Goal: Learn about a topic: Learn about a topic

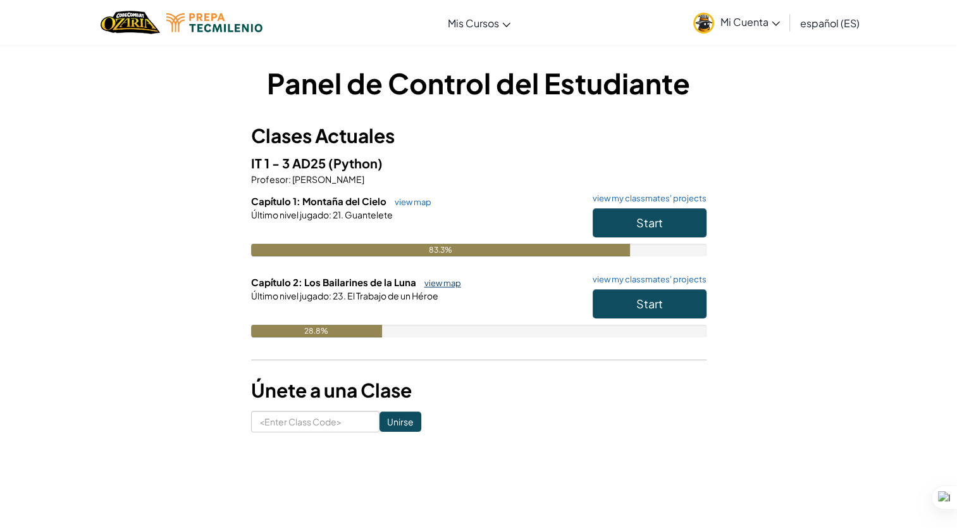
click at [430, 282] on link "view map" at bounding box center [439, 283] width 43 height 10
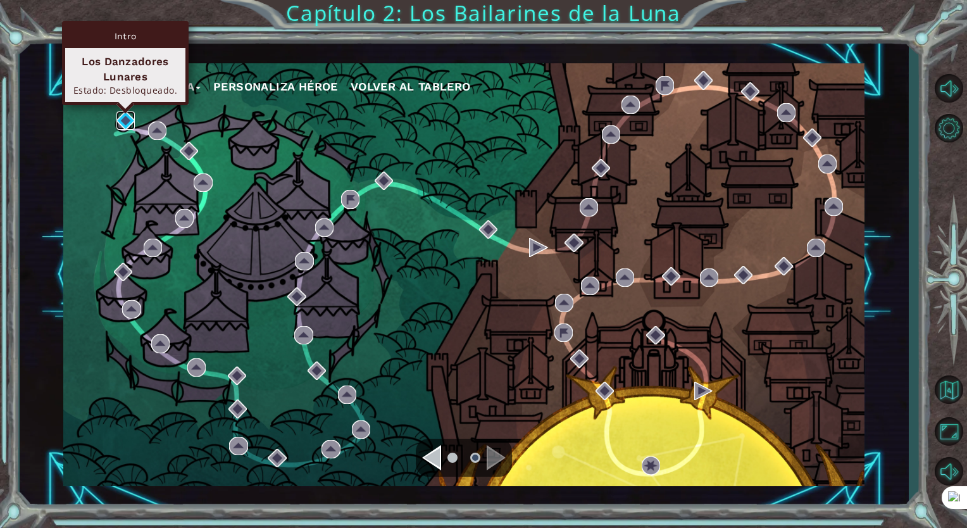
click at [125, 117] on img at bounding box center [125, 120] width 18 height 18
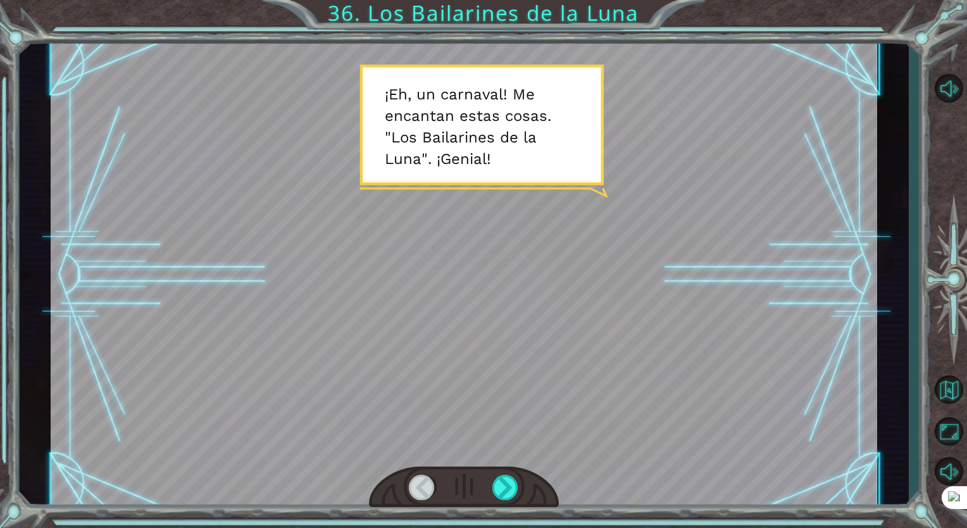
click at [683, 278] on div at bounding box center [464, 274] width 826 height 464
click at [509, 499] on div at bounding box center [505, 486] width 27 height 25
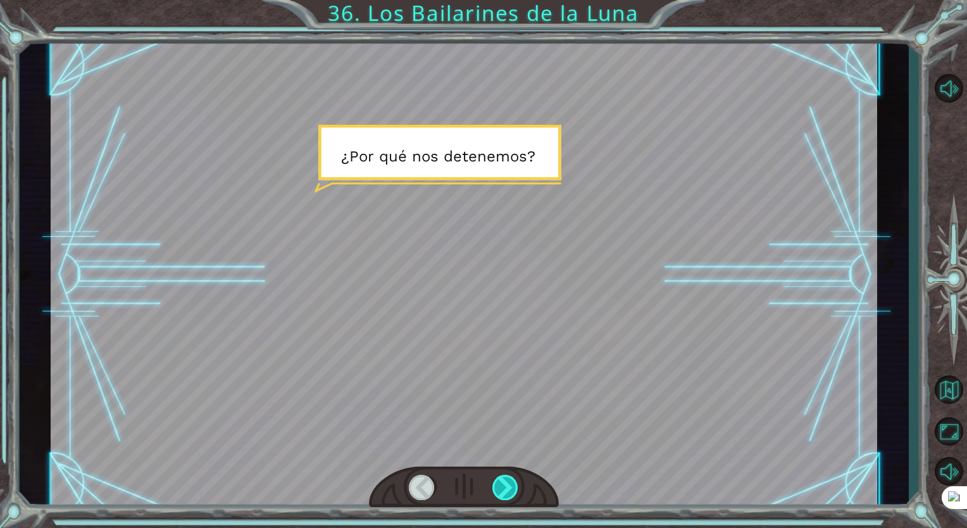
click at [507, 484] on div at bounding box center [505, 486] width 27 height 25
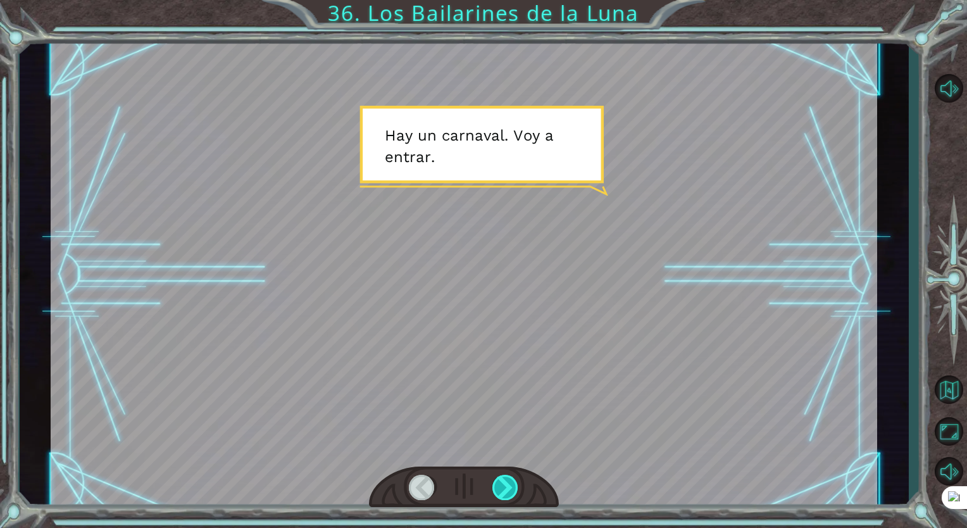
click at [507, 484] on div at bounding box center [505, 486] width 27 height 25
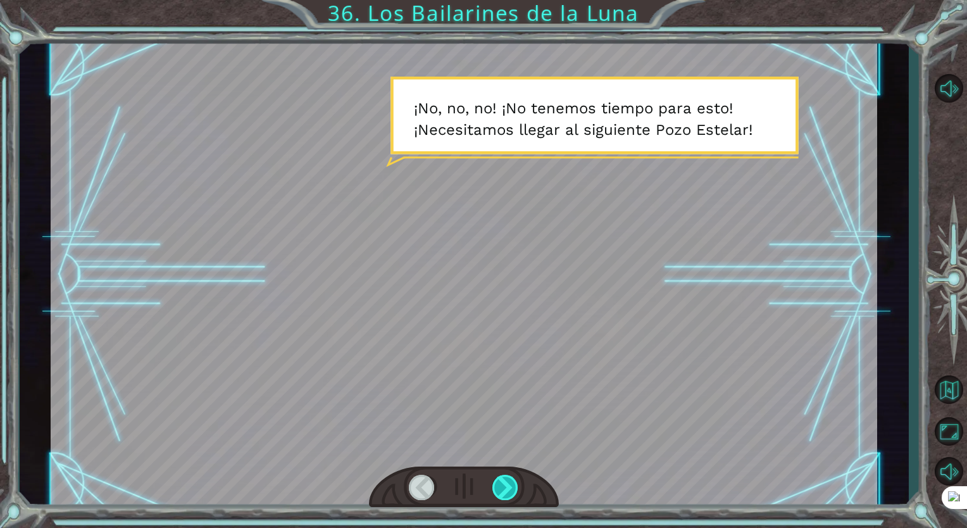
click at [507, 484] on div at bounding box center [505, 486] width 27 height 25
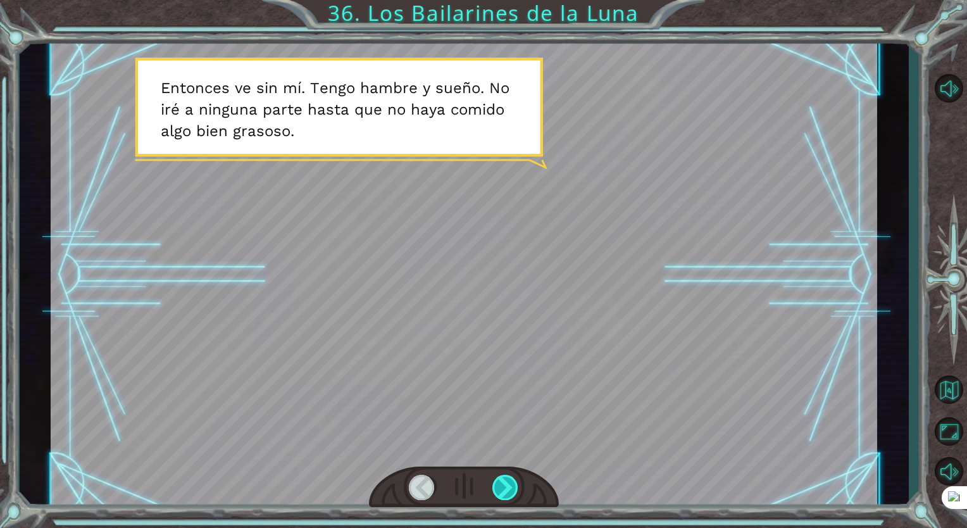
click at [507, 484] on div at bounding box center [505, 486] width 27 height 25
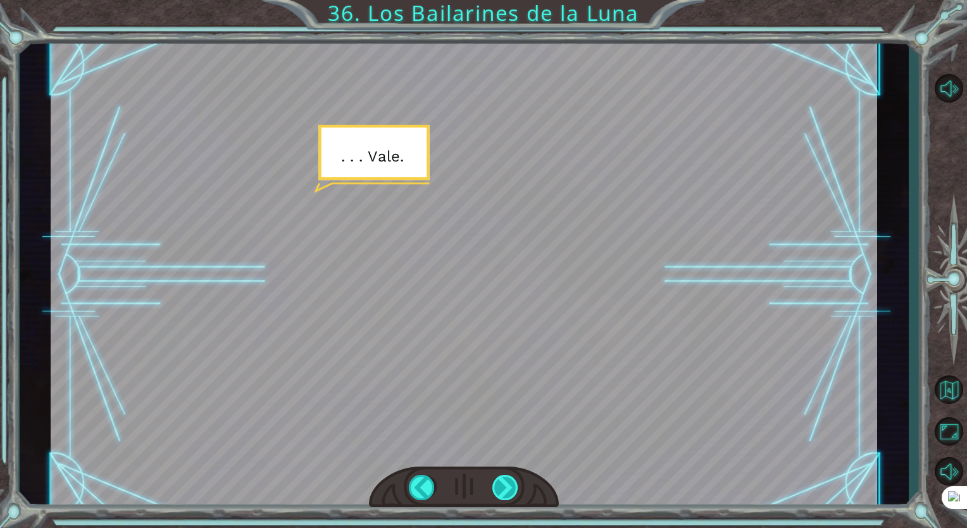
click at [507, 484] on div at bounding box center [505, 486] width 27 height 25
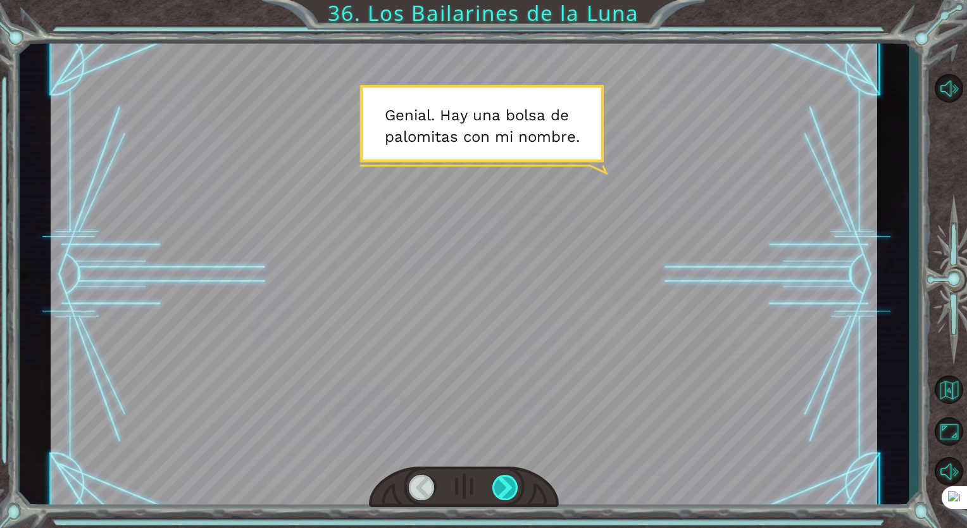
click at [507, 484] on div at bounding box center [505, 486] width 27 height 25
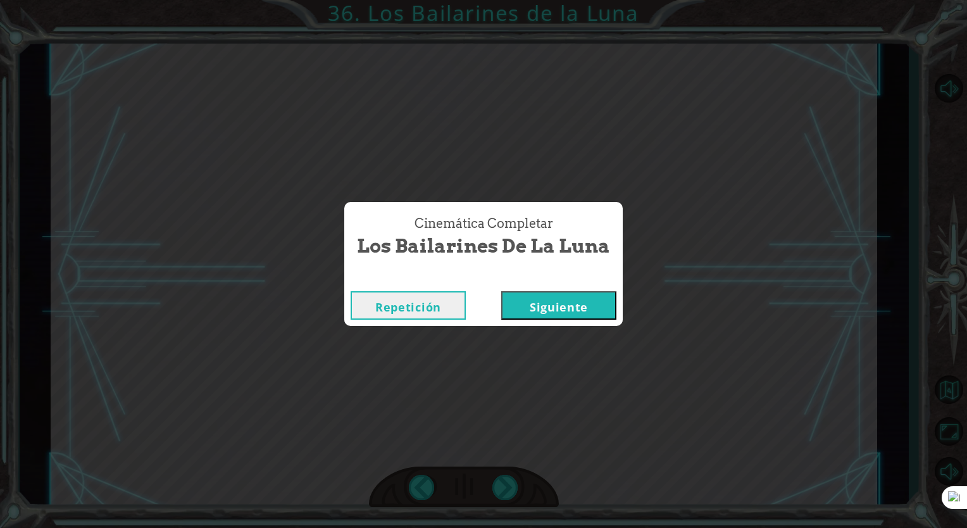
click at [537, 315] on button "Siguiente" at bounding box center [558, 305] width 115 height 28
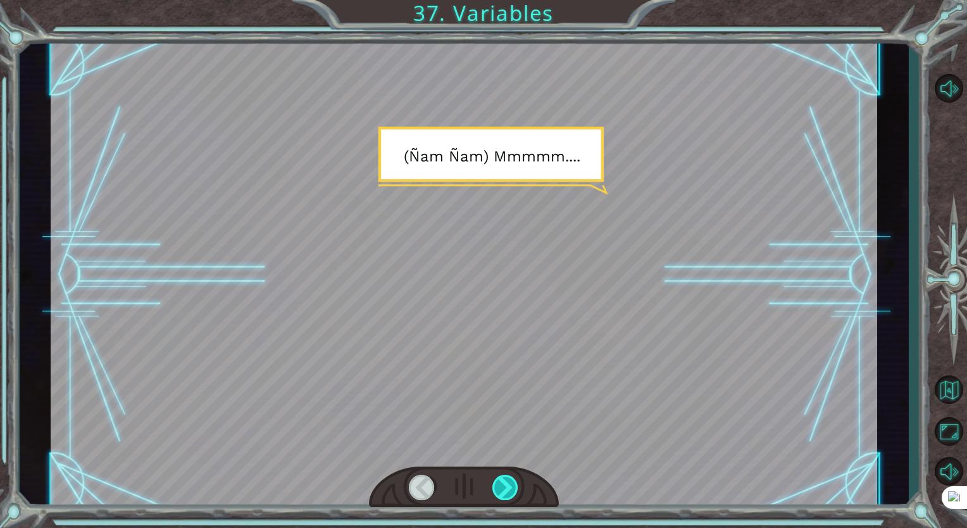
click at [507, 482] on div at bounding box center [505, 486] width 27 height 25
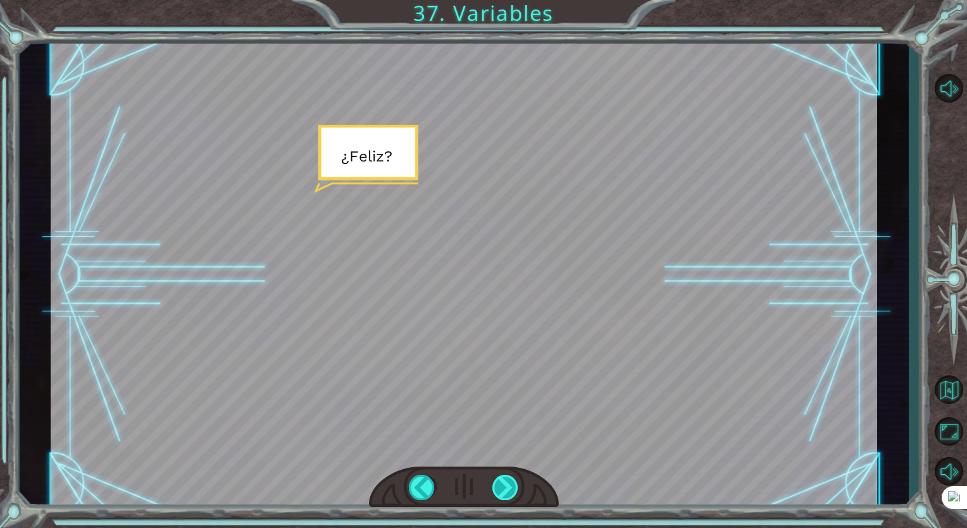
click at [507, 482] on div at bounding box center [505, 486] width 27 height 25
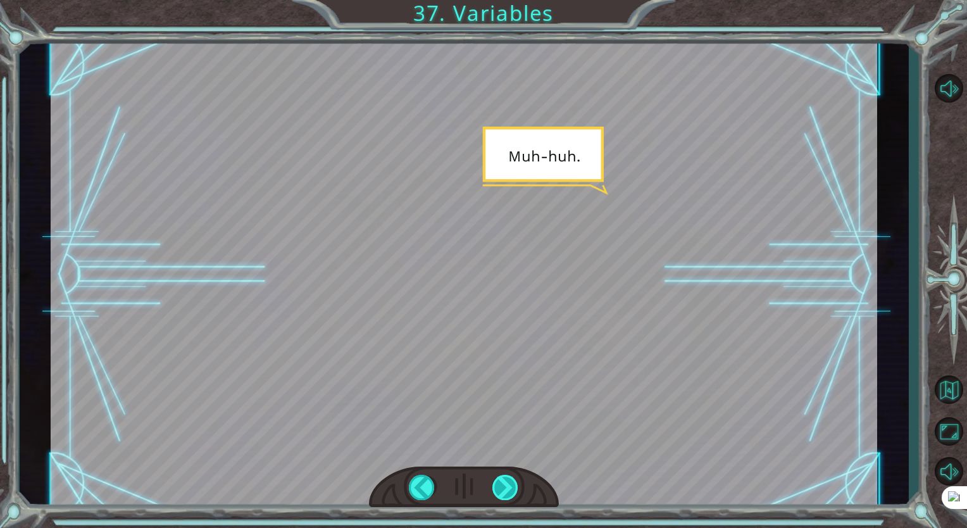
click at [507, 482] on div at bounding box center [505, 486] width 27 height 25
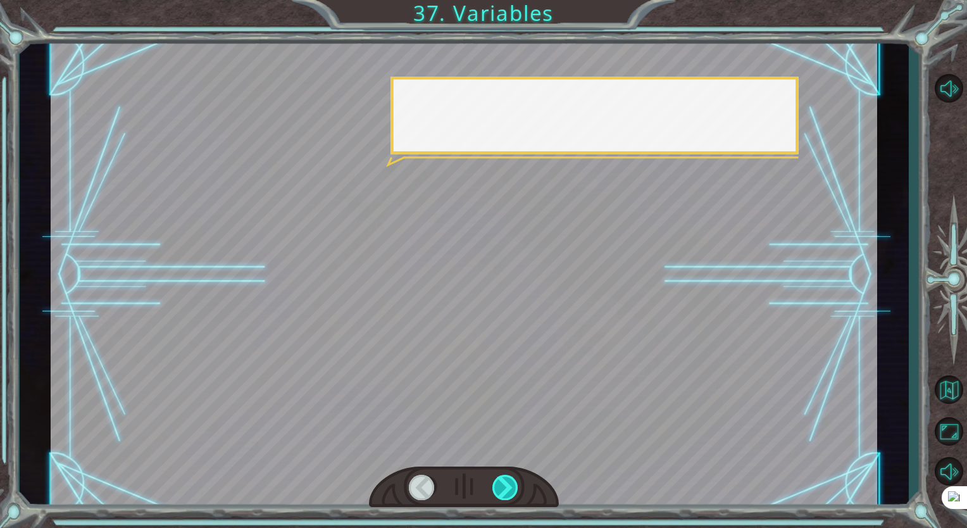
click at [507, 482] on div at bounding box center [505, 486] width 27 height 25
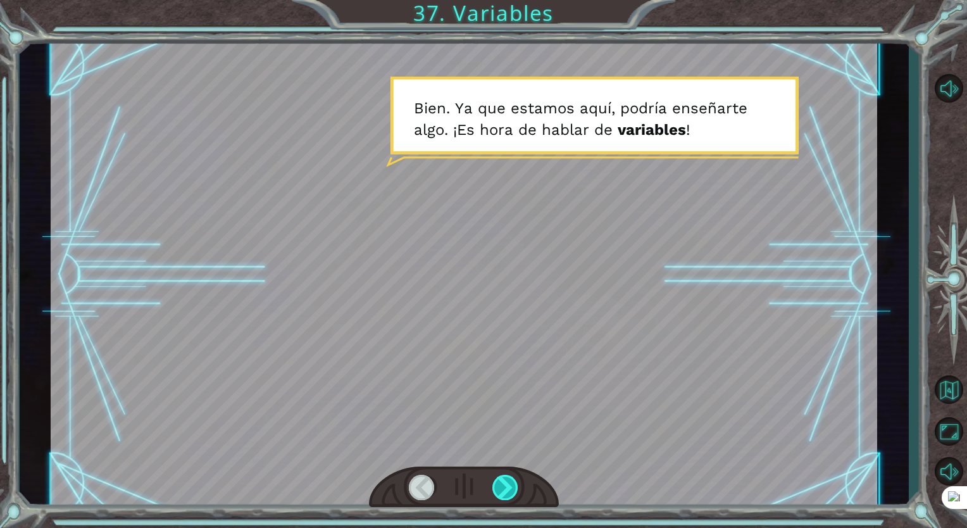
click at [507, 482] on div at bounding box center [505, 486] width 27 height 25
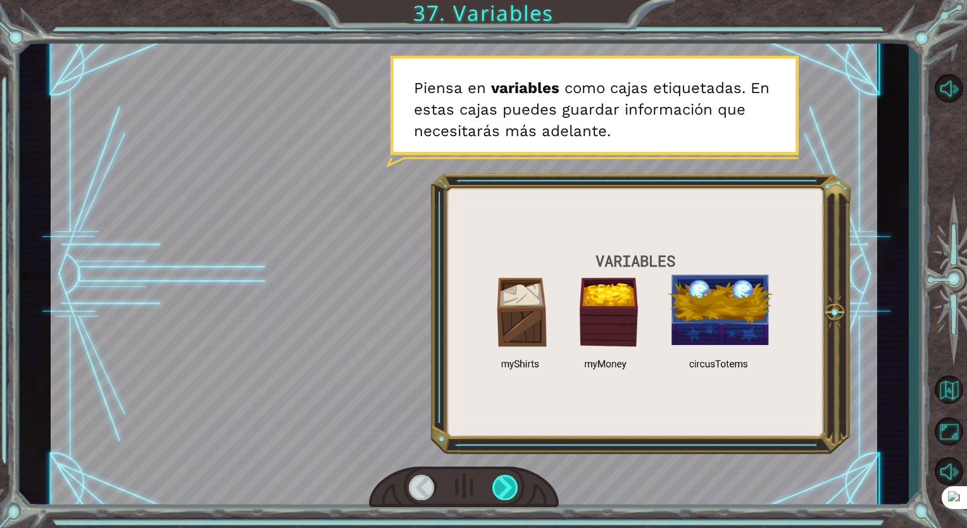
click at [507, 482] on div at bounding box center [505, 486] width 27 height 25
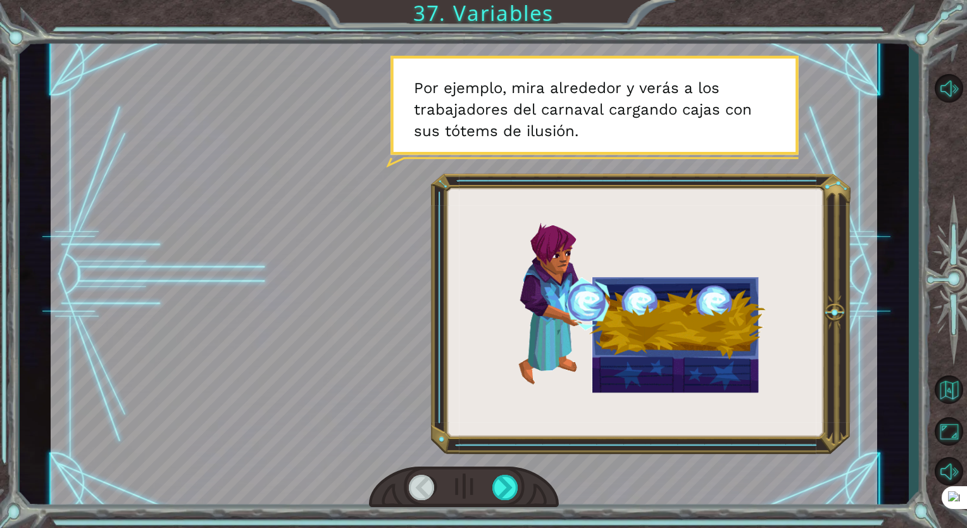
click at [409, 479] on div at bounding box center [422, 486] width 27 height 25
drag, startPoint x: 409, startPoint y: 479, endPoint x: 418, endPoint y: 485, distance: 10.0
click at [418, 485] on div at bounding box center [422, 486] width 27 height 25
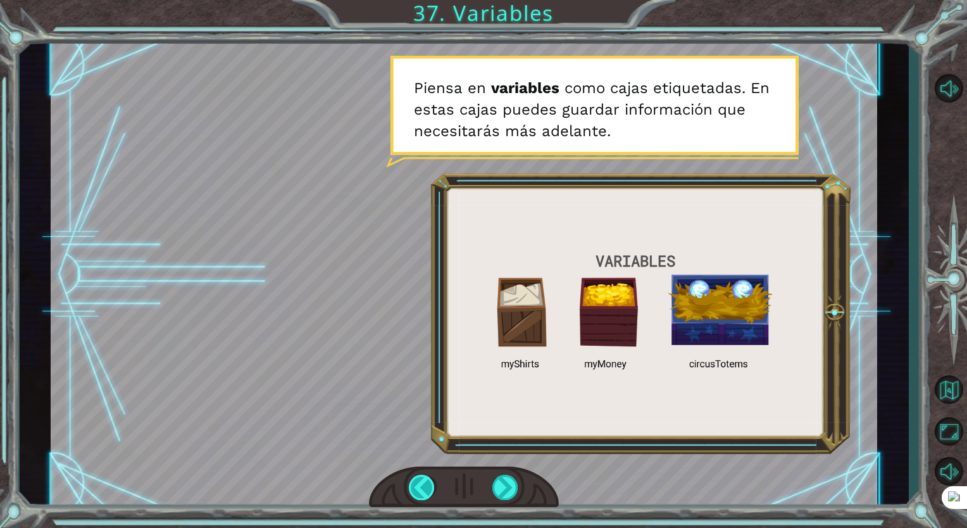
click at [418, 485] on div at bounding box center [422, 486] width 27 height 25
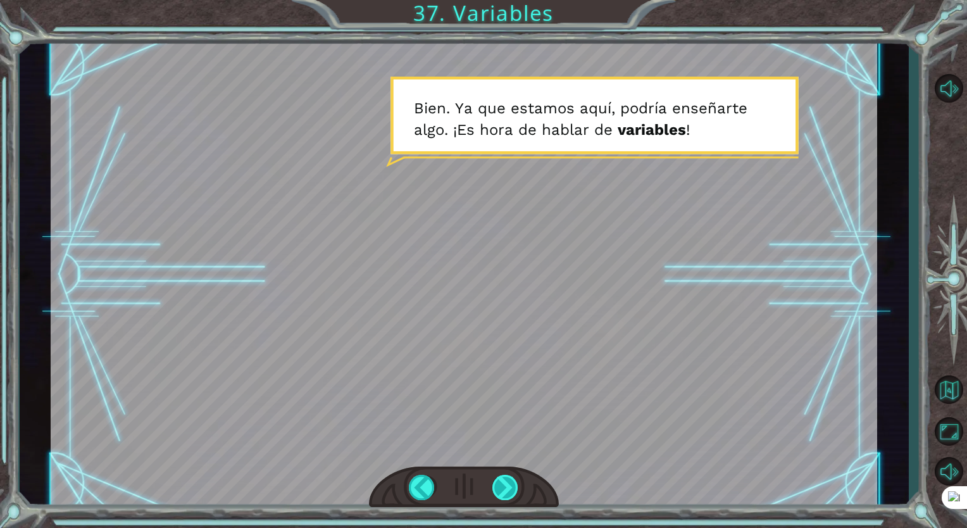
click at [501, 495] on div at bounding box center [505, 486] width 27 height 25
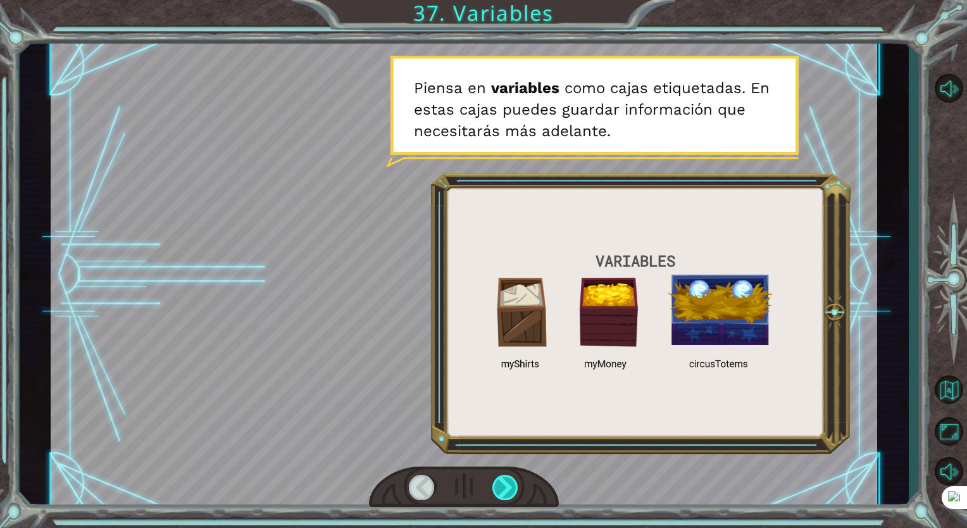
click at [501, 495] on div at bounding box center [505, 486] width 27 height 25
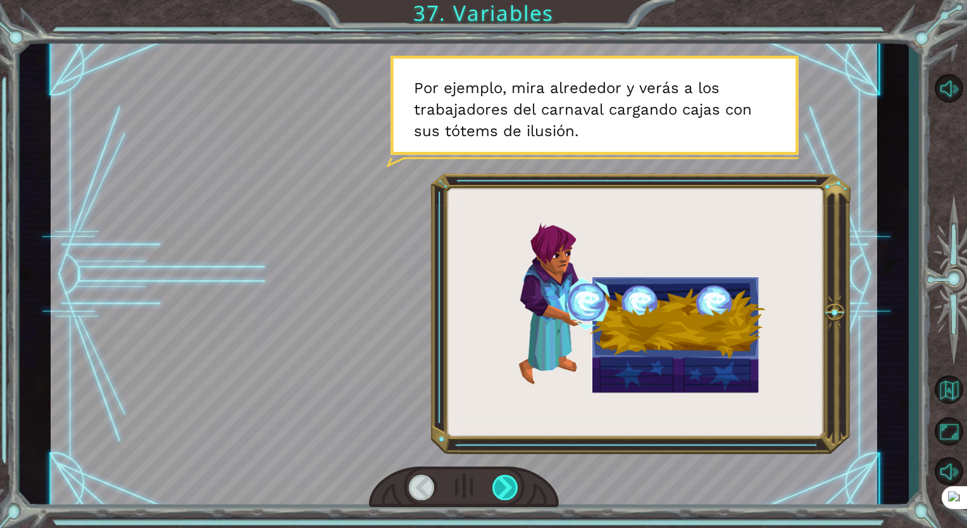
click at [501, 495] on div at bounding box center [505, 486] width 27 height 25
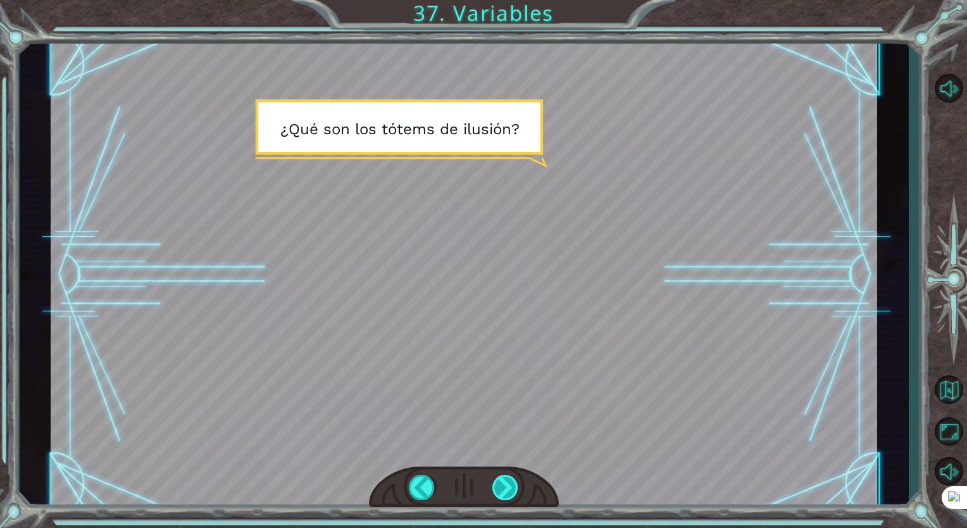
click at [498, 486] on div at bounding box center [505, 486] width 27 height 25
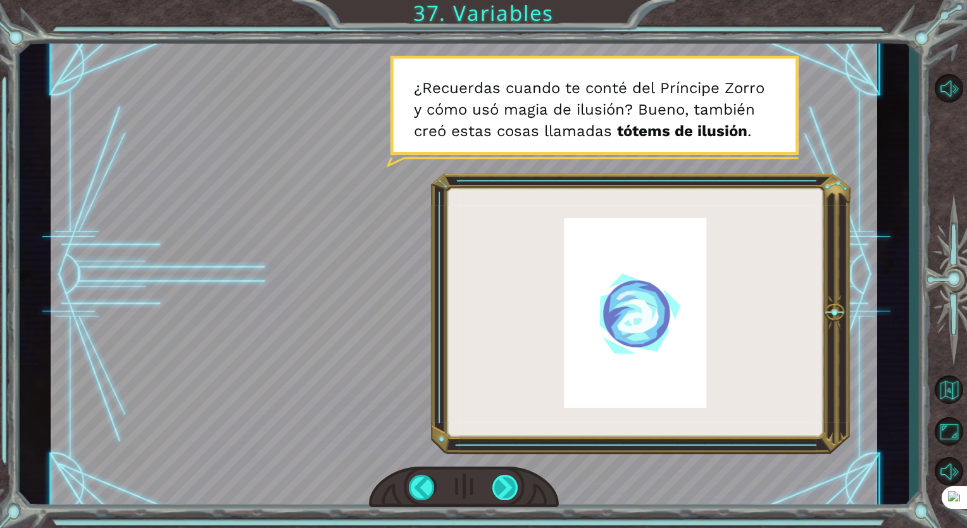
click at [498, 486] on div at bounding box center [505, 486] width 27 height 25
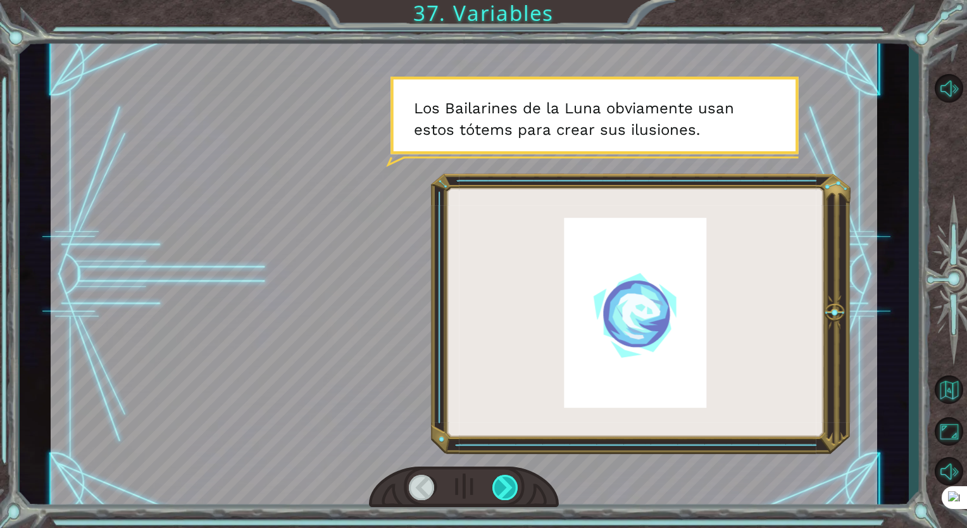
click at [498, 486] on div at bounding box center [505, 486] width 27 height 25
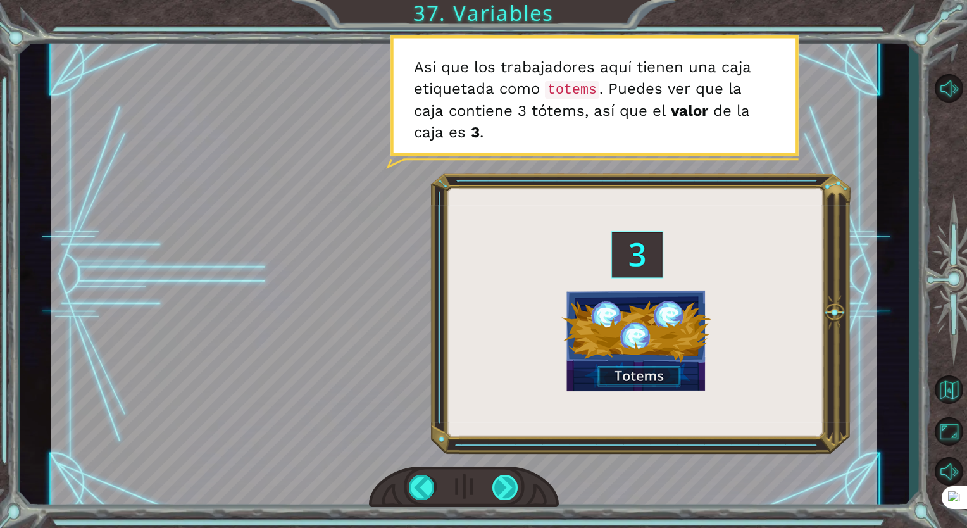
click at [498, 486] on div at bounding box center [505, 486] width 27 height 25
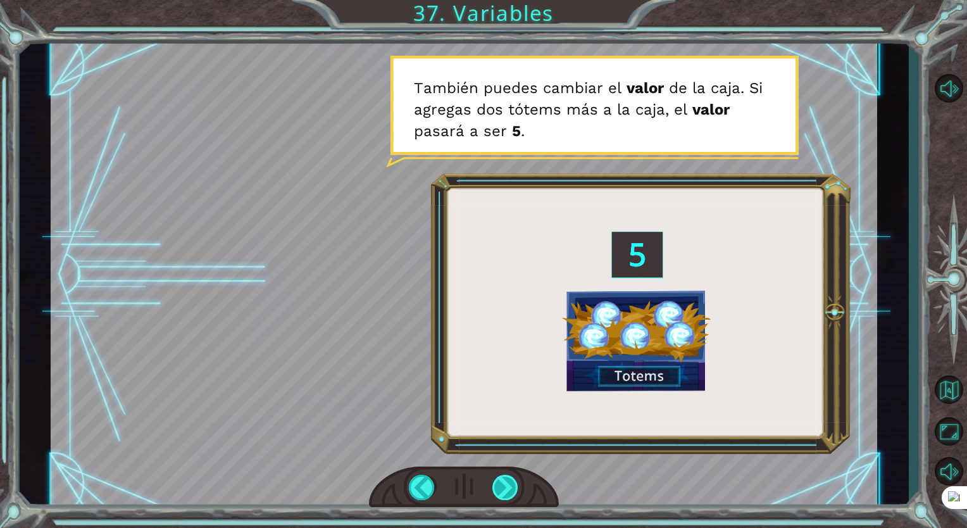
click at [498, 486] on div at bounding box center [505, 486] width 27 height 25
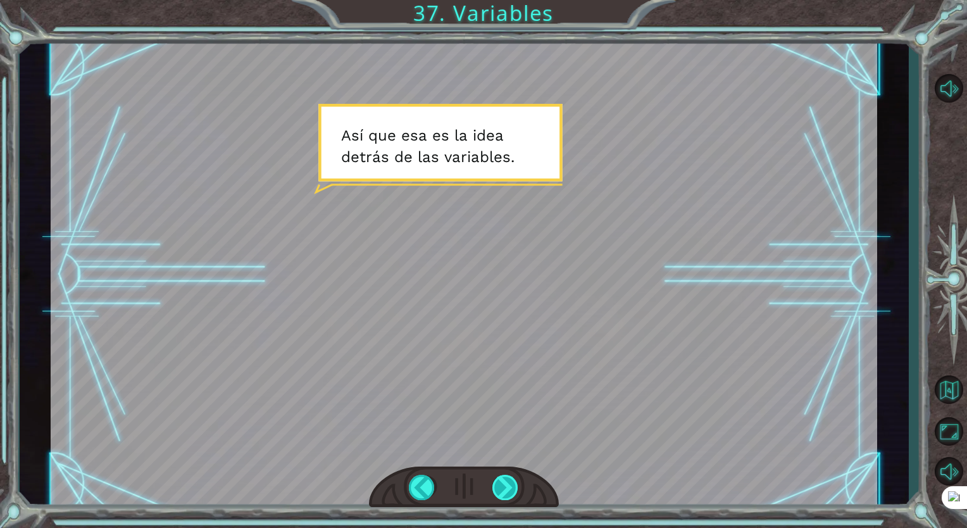
click at [498, 486] on div at bounding box center [505, 486] width 27 height 25
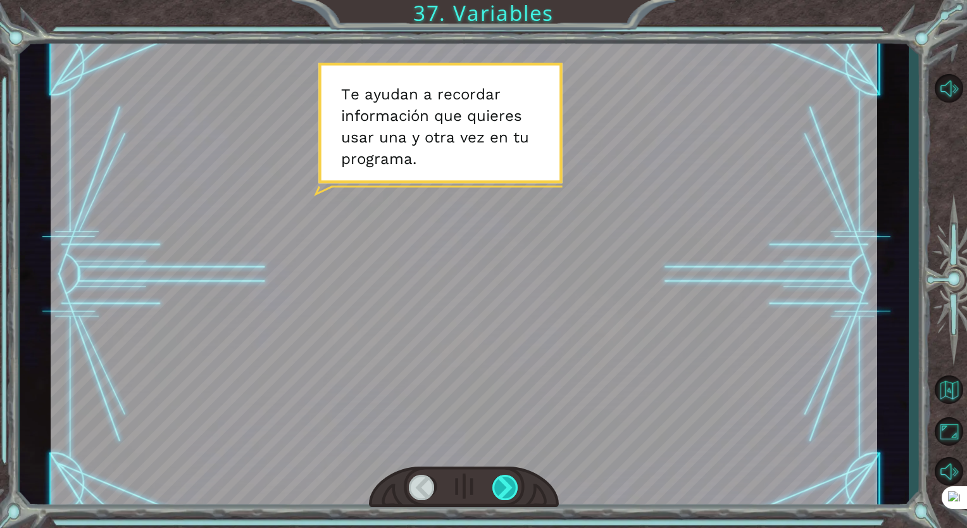
click at [498, 486] on div at bounding box center [505, 486] width 27 height 25
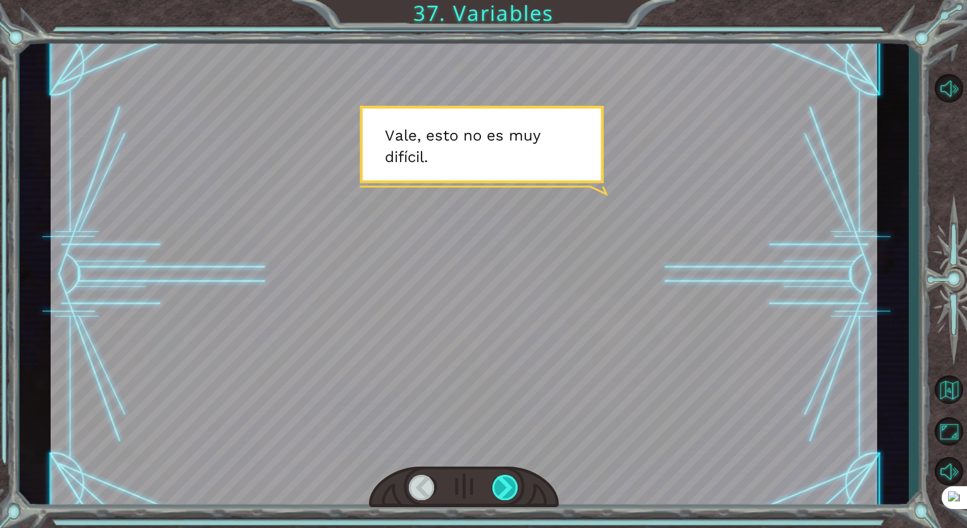
click at [498, 486] on div at bounding box center [505, 486] width 27 height 25
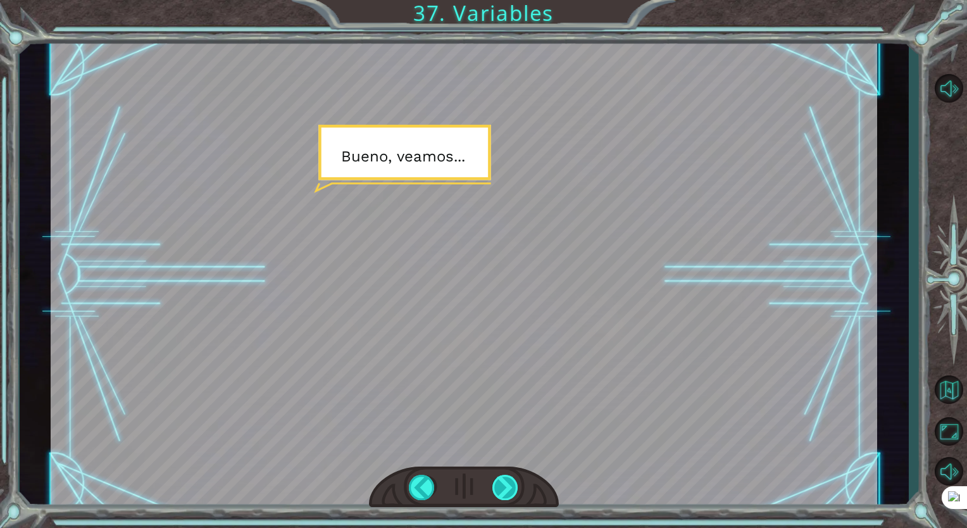
click at [498, 486] on div at bounding box center [505, 486] width 27 height 25
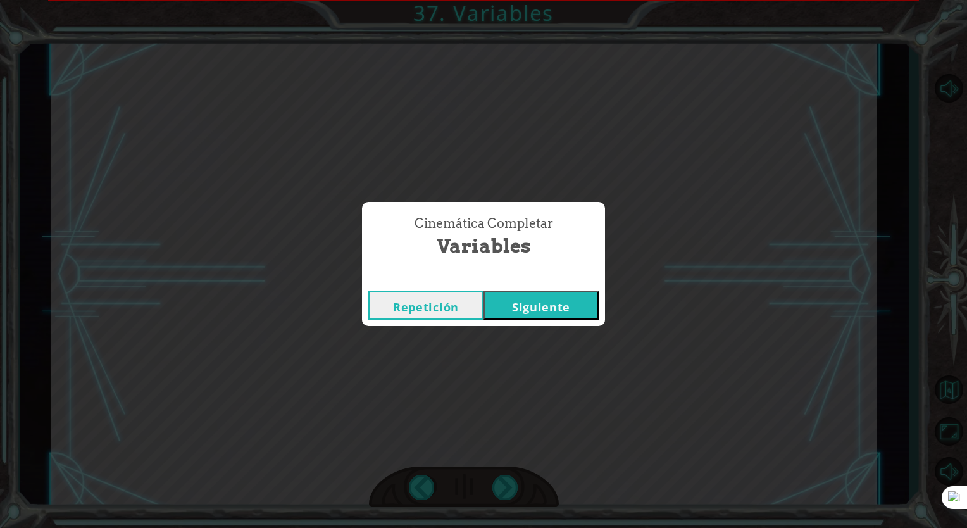
click at [535, 318] on button "Siguiente" at bounding box center [540, 305] width 115 height 28
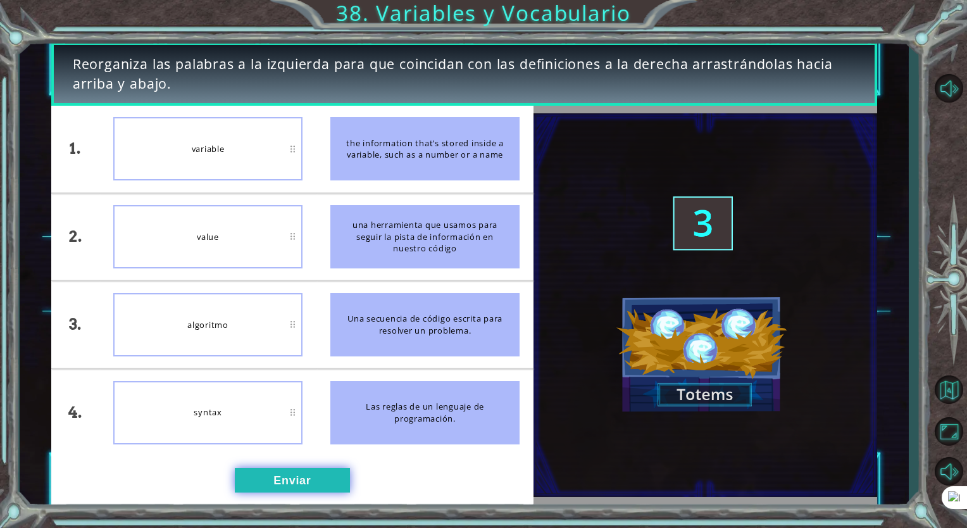
click at [328, 488] on button "Enviar" at bounding box center [292, 479] width 115 height 25
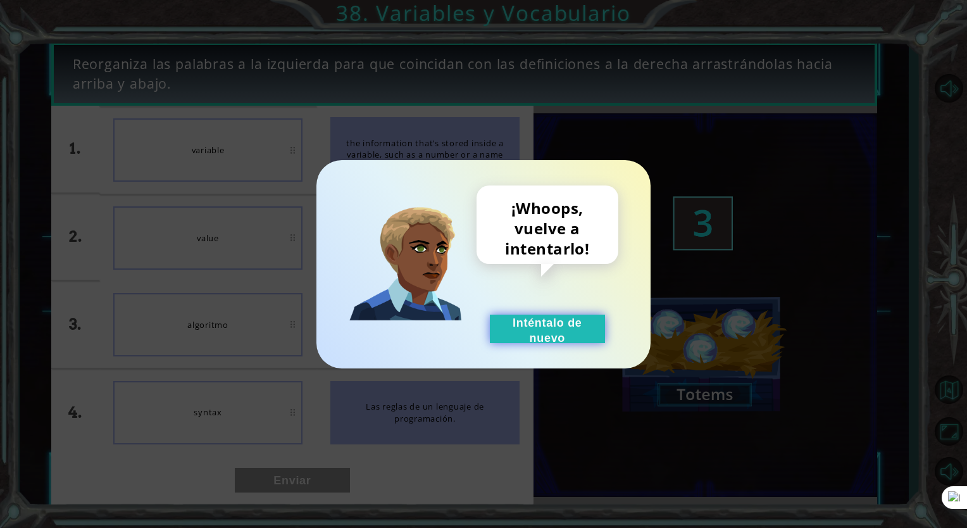
click at [543, 328] on button "Inténtalo de nuevo" at bounding box center [547, 328] width 115 height 28
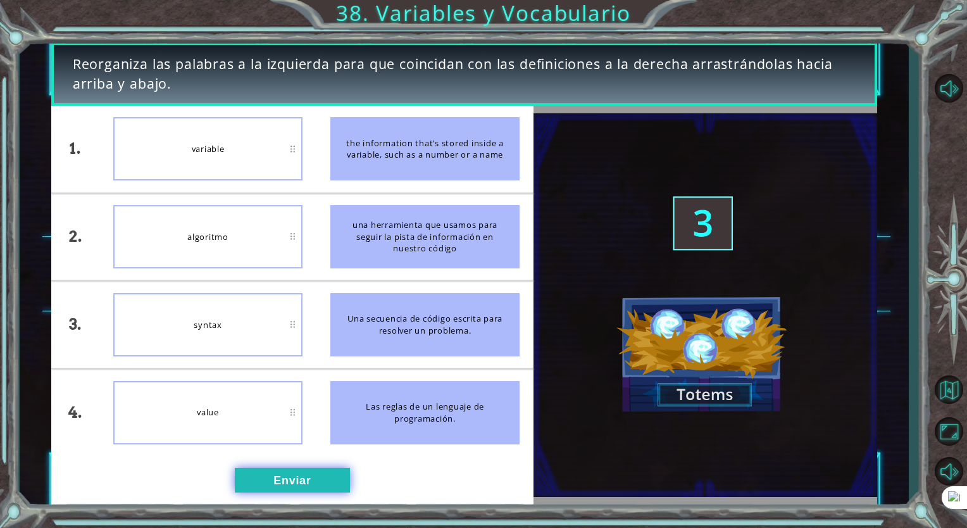
click at [281, 486] on button "Enviar" at bounding box center [292, 479] width 115 height 25
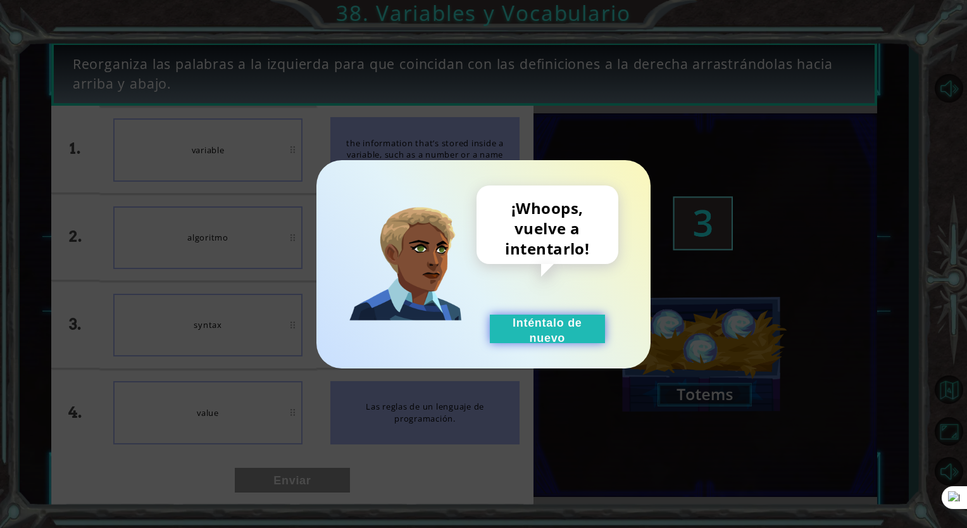
click at [564, 335] on button "Inténtalo de nuevo" at bounding box center [547, 328] width 115 height 28
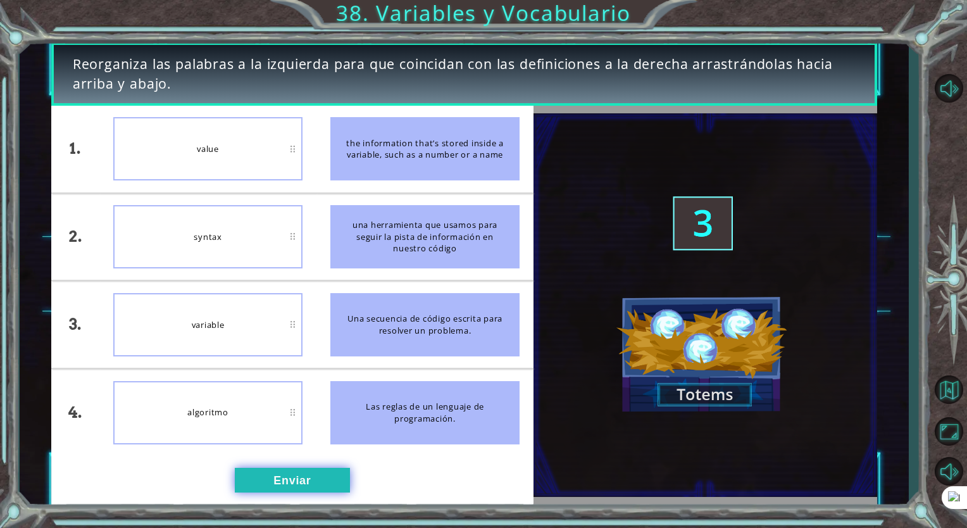
click at [278, 485] on button "Enviar" at bounding box center [292, 479] width 115 height 25
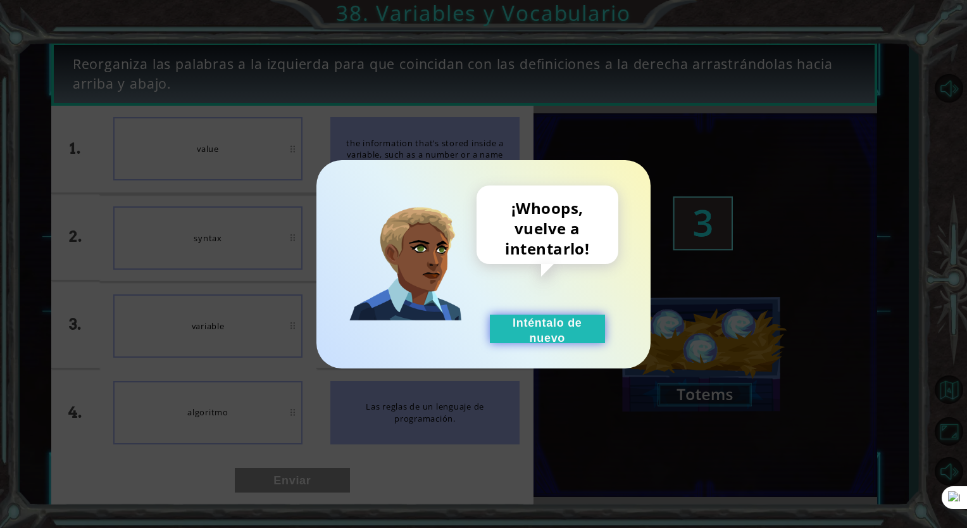
click at [557, 321] on button "Inténtalo de nuevo" at bounding box center [547, 328] width 115 height 28
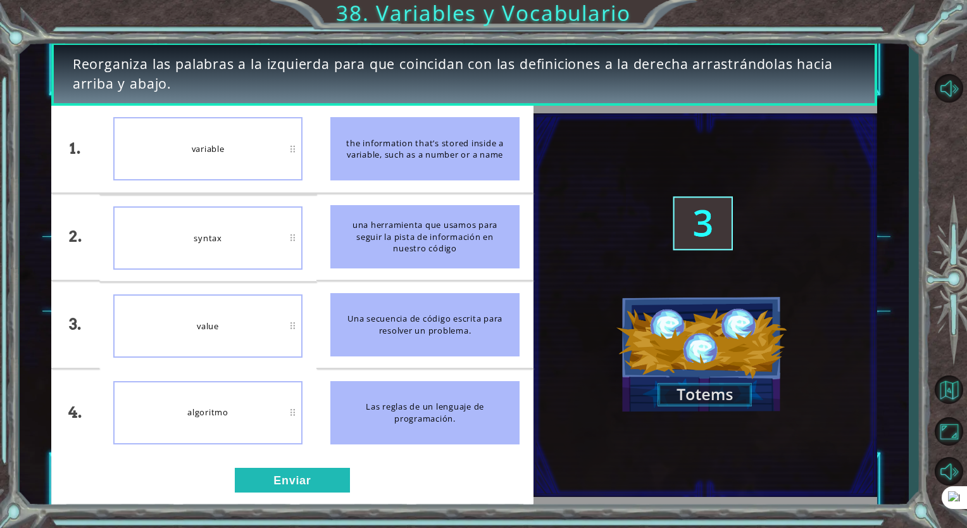
click at [268, 419] on div "algoritmo" at bounding box center [207, 412] width 189 height 63
click at [288, 482] on button "Enviar" at bounding box center [292, 479] width 115 height 25
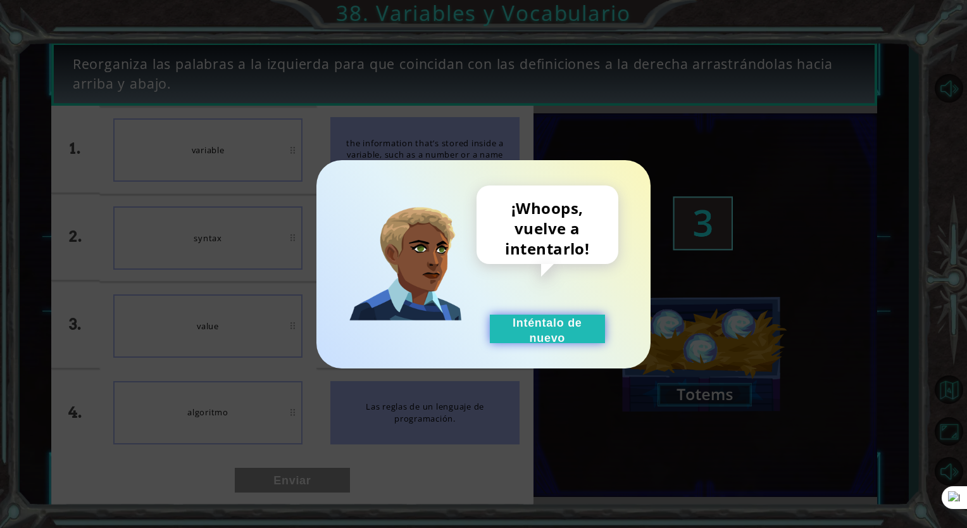
click at [534, 315] on button "Inténtalo de nuevo" at bounding box center [547, 328] width 115 height 28
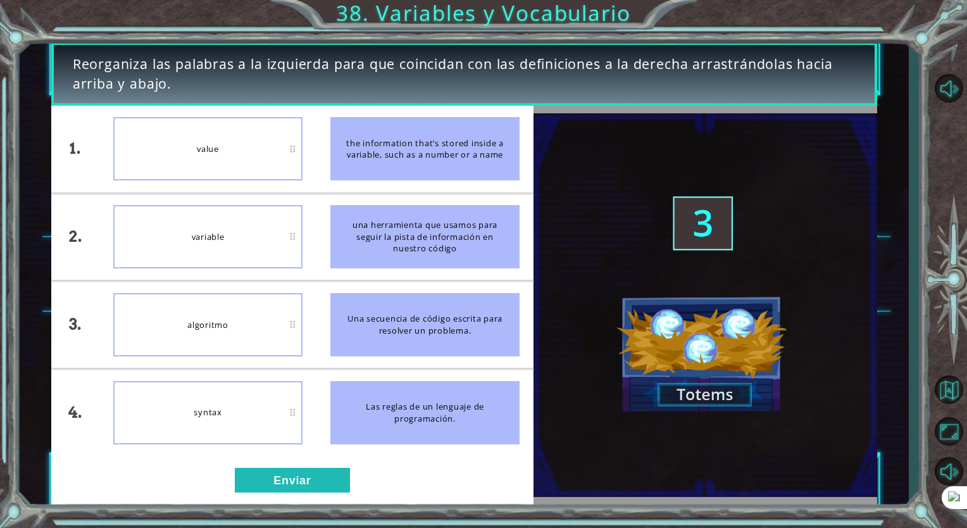
click at [285, 498] on div "1. 2. 3. 4. value variable algoritmo syntax the information that’s stored insid…" at bounding box center [292, 305] width 482 height 399
click at [280, 471] on button "Enviar" at bounding box center [292, 479] width 115 height 25
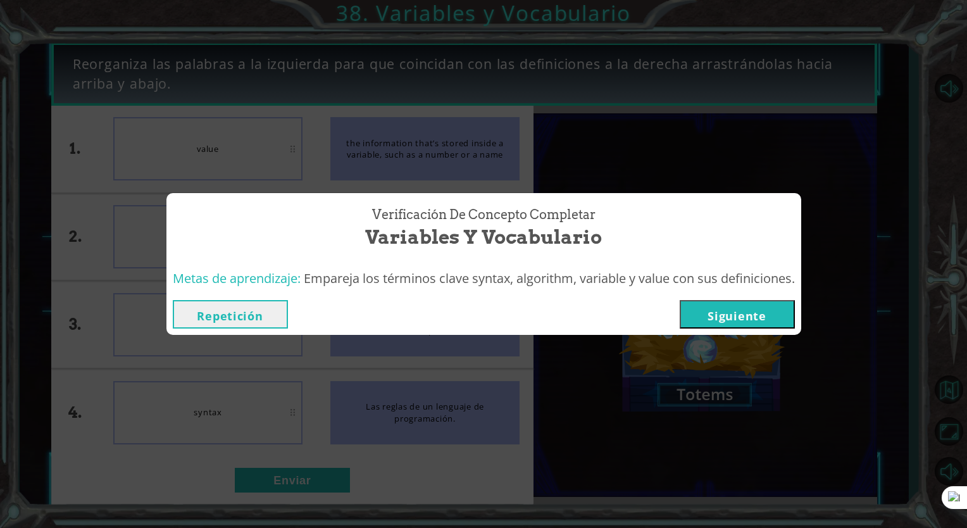
click at [698, 321] on button "Siguiente" at bounding box center [736, 314] width 115 height 28
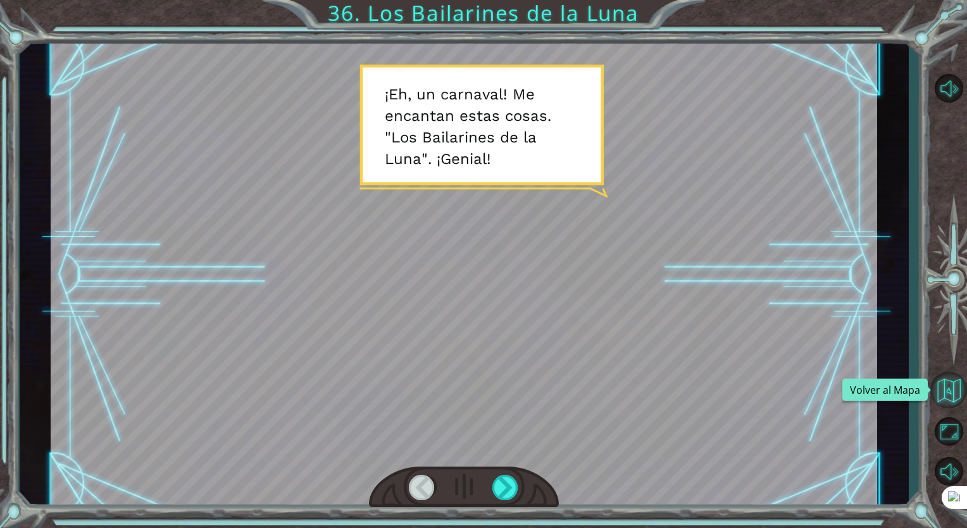
click at [946, 392] on button "Volver al Mapa" at bounding box center [948, 389] width 37 height 37
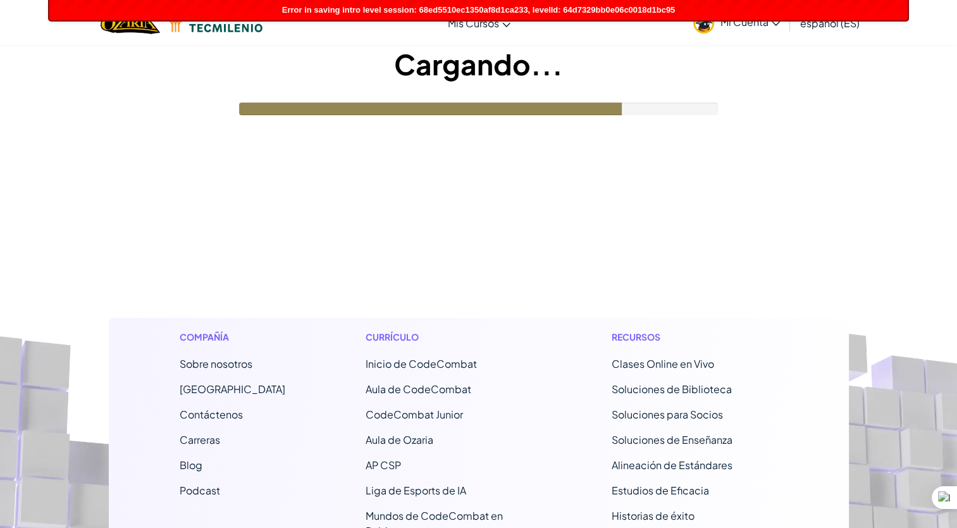
click at [430, 9] on span "Error in saving intro level session: 68ed5510ec1350af8d1ca233, levelId: 64d7329…" at bounding box center [478, 9] width 393 height 9
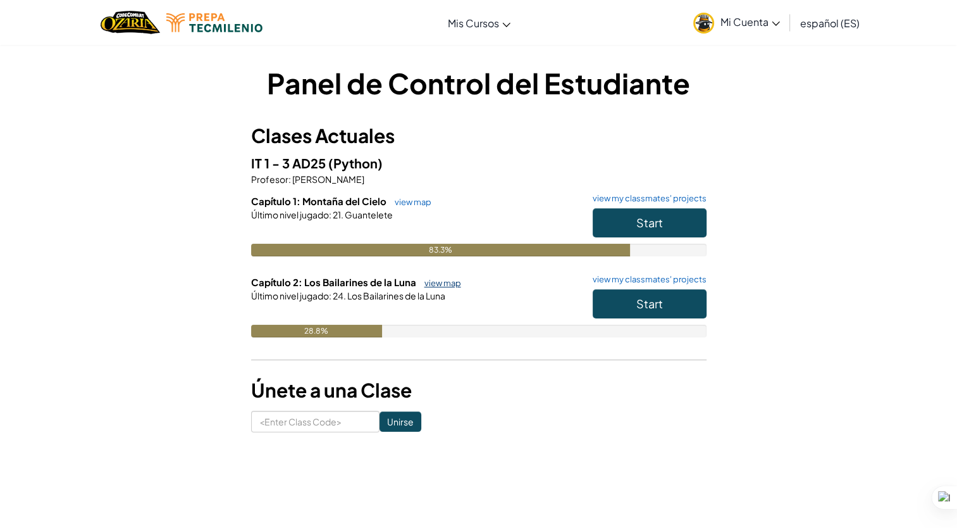
click at [444, 278] on link "view map" at bounding box center [439, 283] width 43 height 10
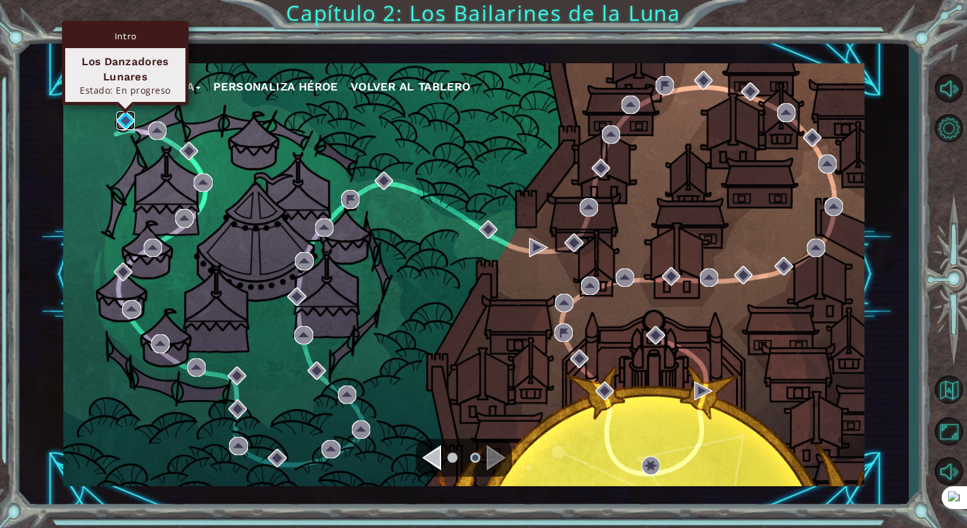
click at [121, 118] on img at bounding box center [125, 120] width 18 height 18
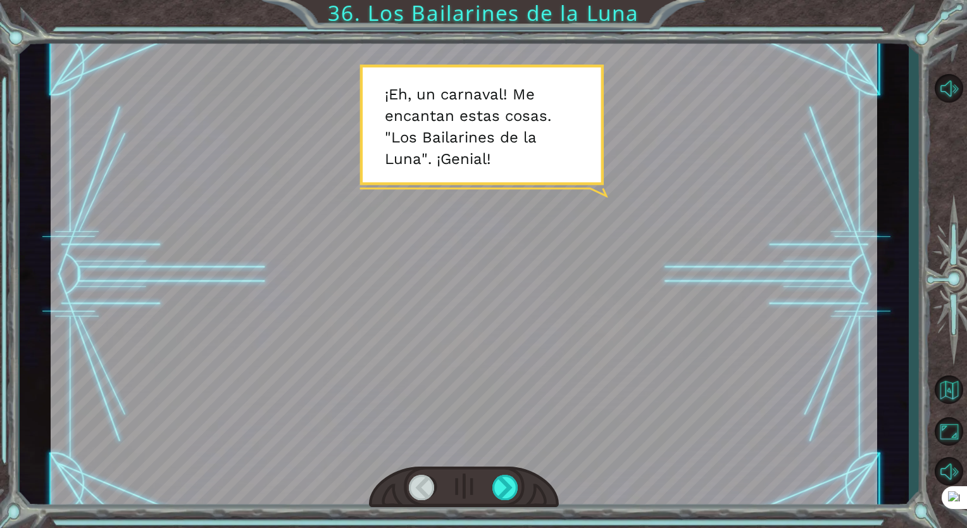
click at [522, 493] on div at bounding box center [464, 487] width 190 height 42
click at [512, 497] on div at bounding box center [505, 486] width 27 height 25
click at [510, 497] on div at bounding box center [505, 486] width 27 height 25
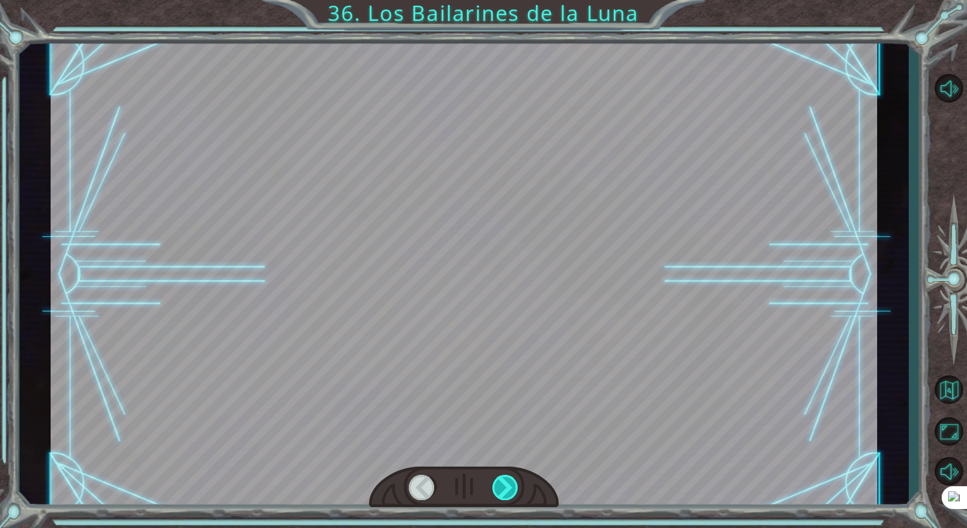
click at [510, 497] on div at bounding box center [505, 486] width 27 height 25
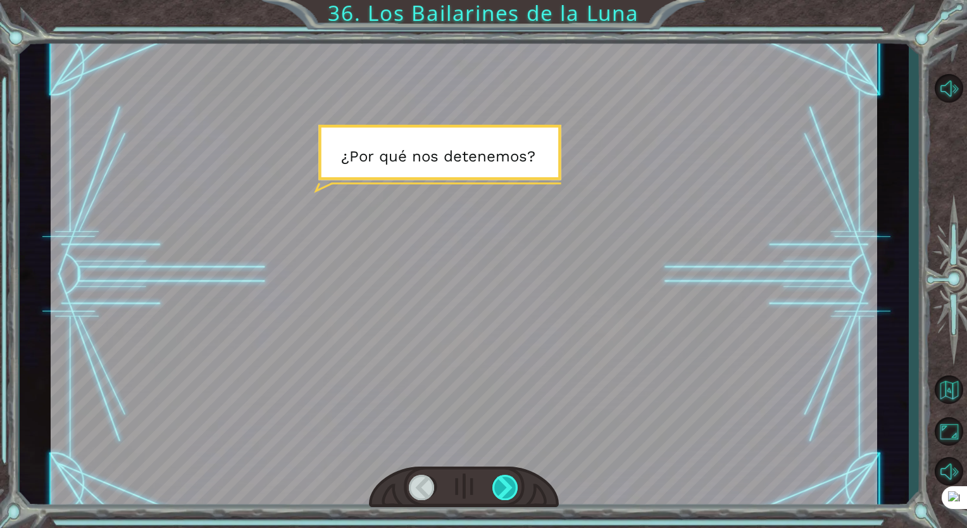
click at [510, 497] on div at bounding box center [505, 486] width 27 height 25
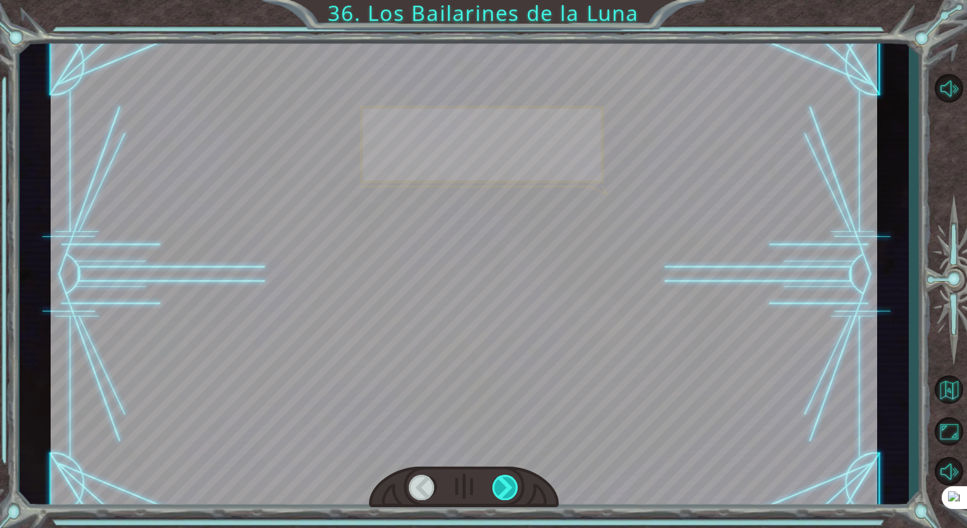
click at [510, 497] on div at bounding box center [505, 486] width 27 height 25
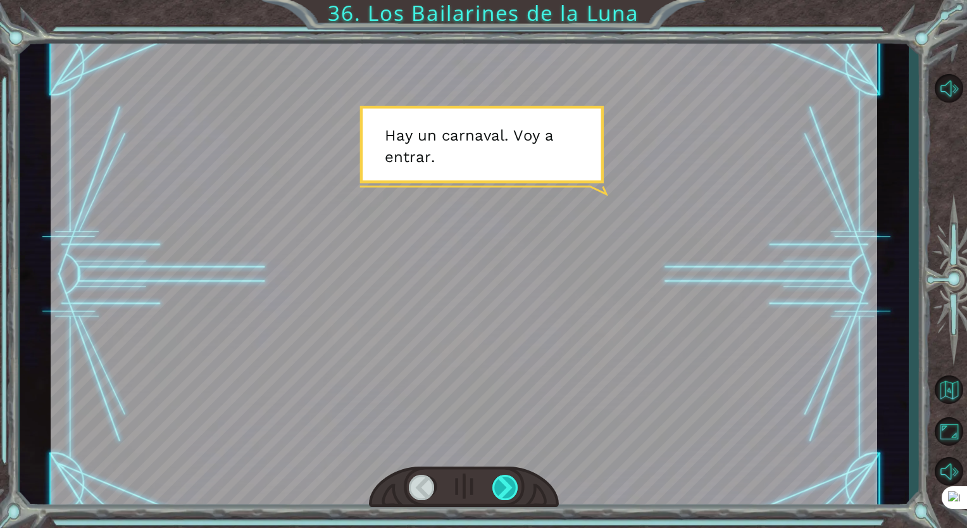
click at [510, 497] on div at bounding box center [505, 486] width 27 height 25
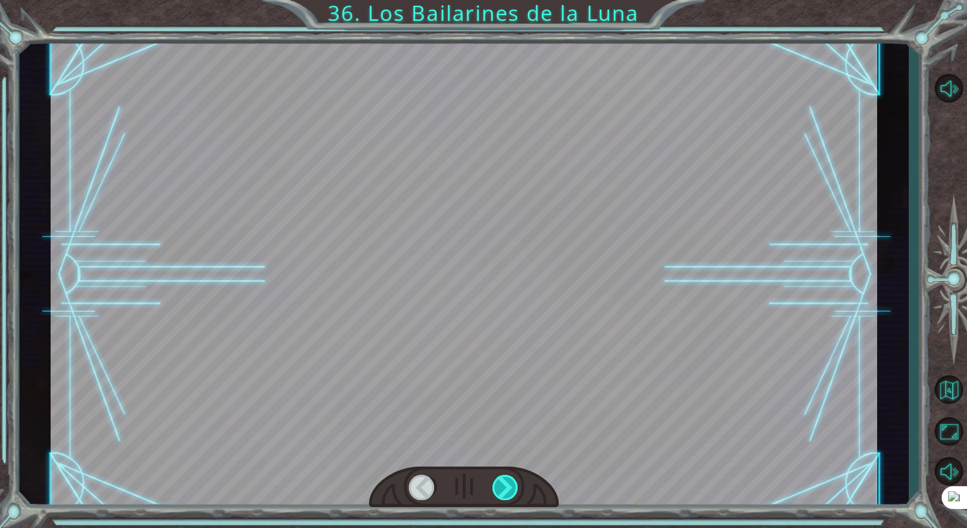
click at [510, 497] on div at bounding box center [505, 486] width 27 height 25
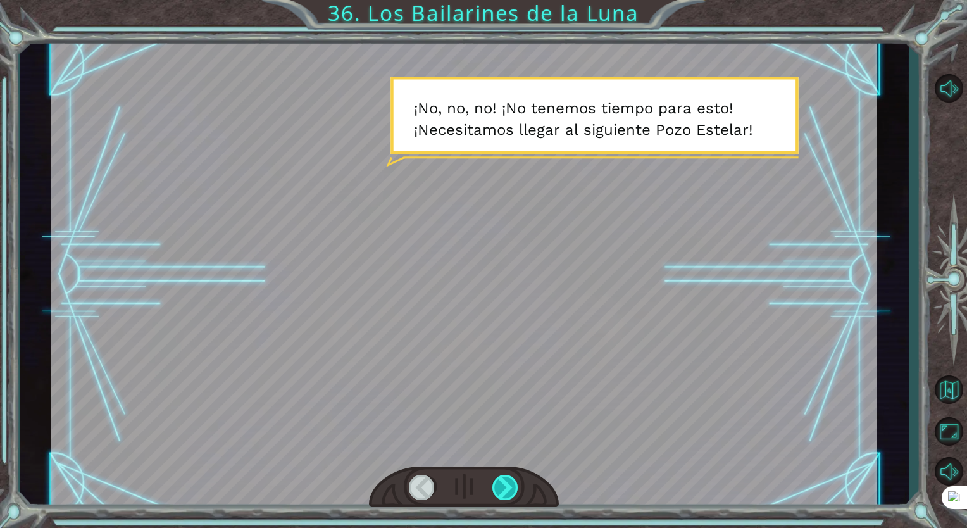
click at [510, 497] on div at bounding box center [505, 486] width 27 height 25
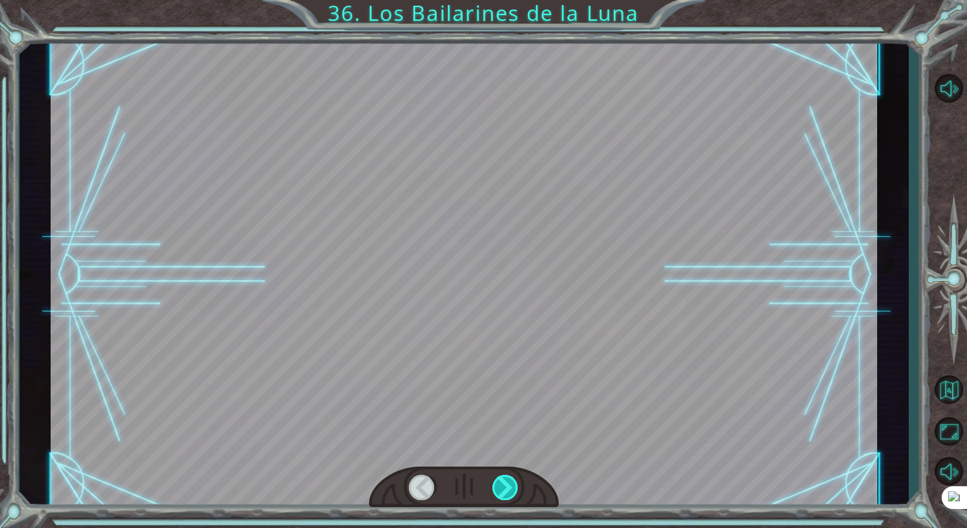
click at [510, 497] on div at bounding box center [505, 486] width 27 height 25
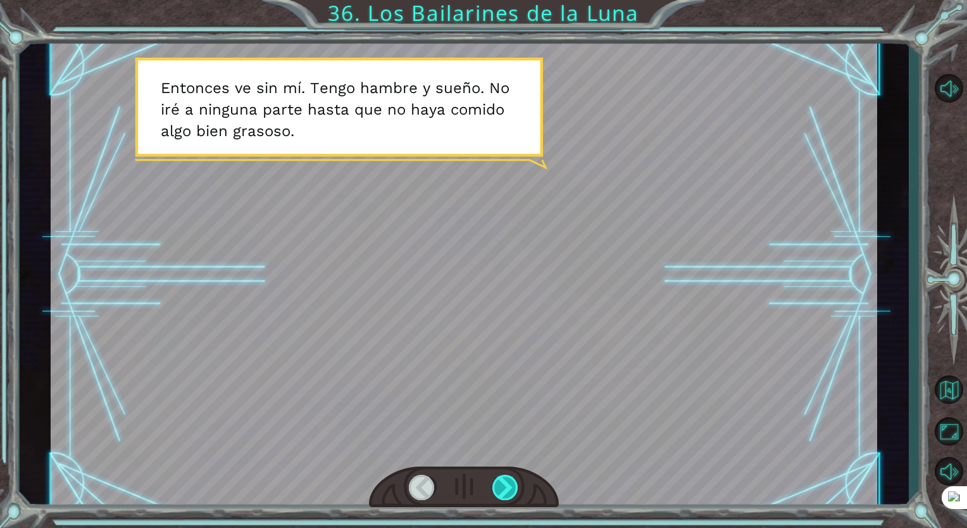
click at [510, 497] on div at bounding box center [505, 486] width 27 height 25
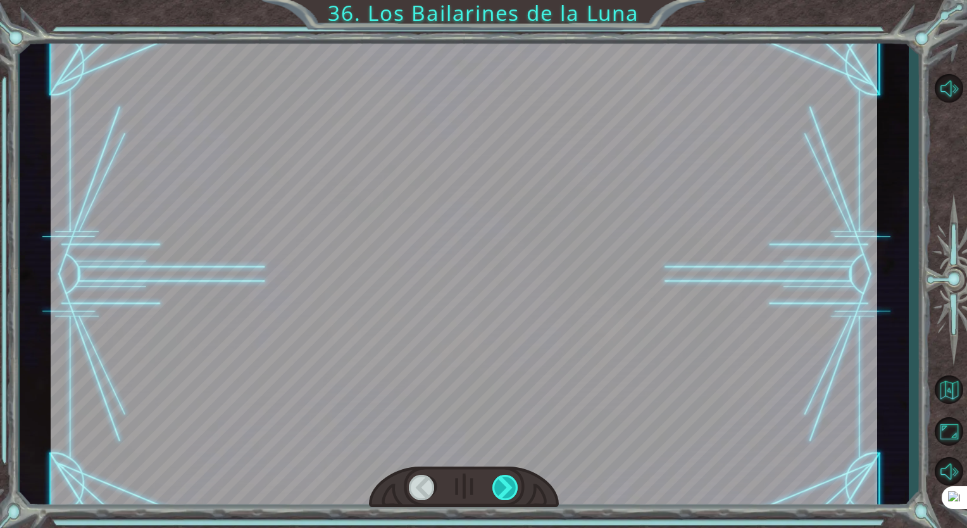
click at [510, 497] on div at bounding box center [505, 486] width 27 height 25
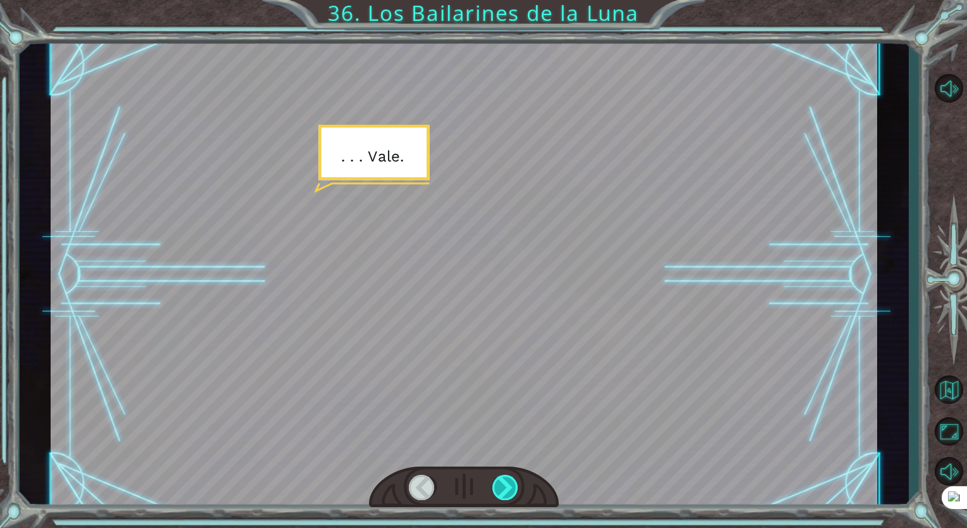
click at [510, 497] on div at bounding box center [505, 486] width 27 height 25
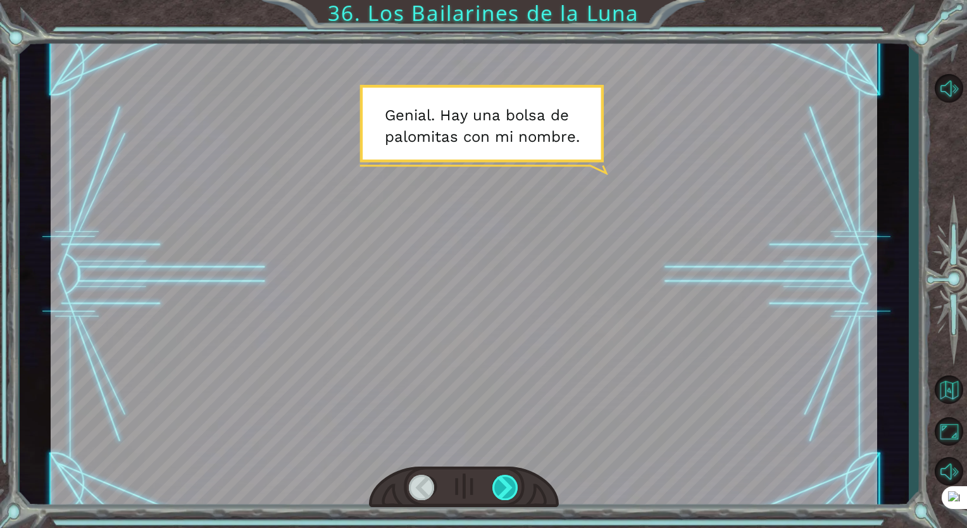
click at [510, 497] on div at bounding box center [505, 486] width 27 height 25
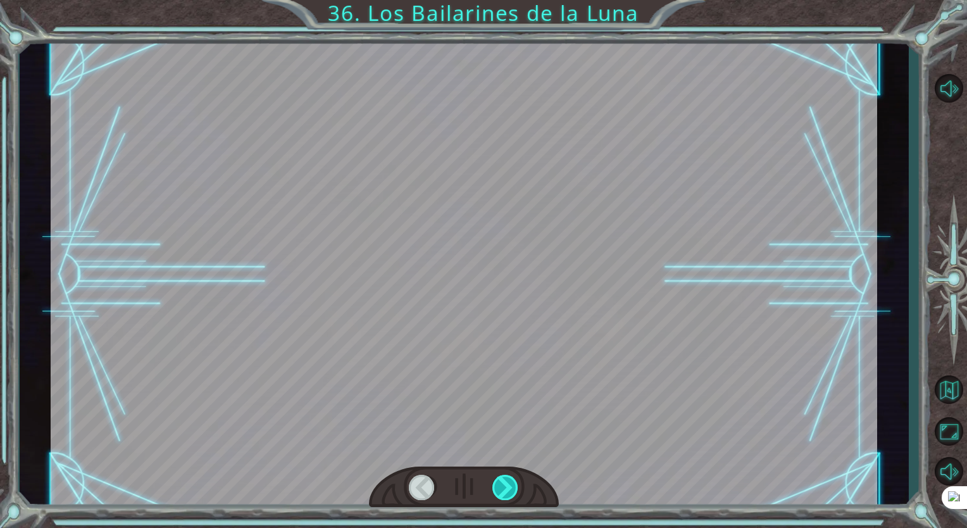
click at [510, 497] on div at bounding box center [505, 486] width 27 height 25
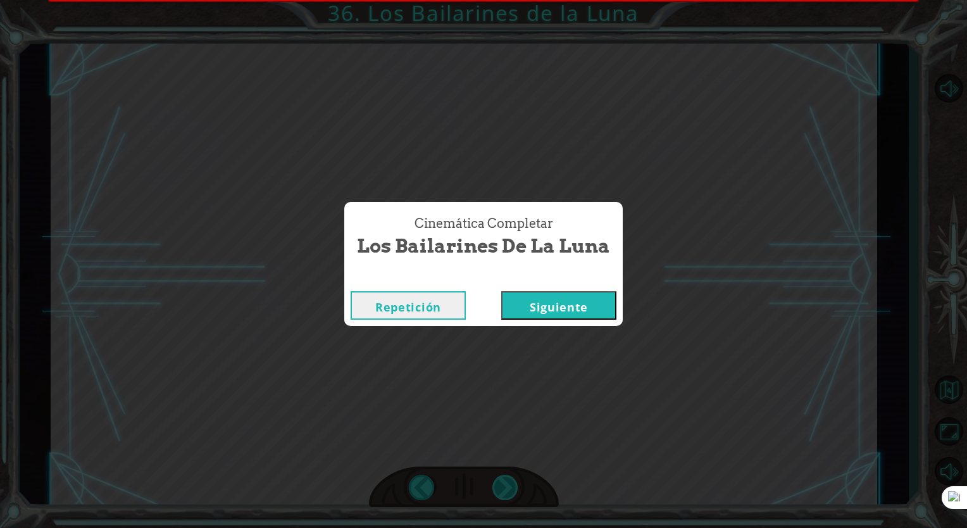
click at [510, 497] on div "Cinemática Completar Los Bailarines de la Luna Repetición Siguiente" at bounding box center [483, 264] width 967 height 528
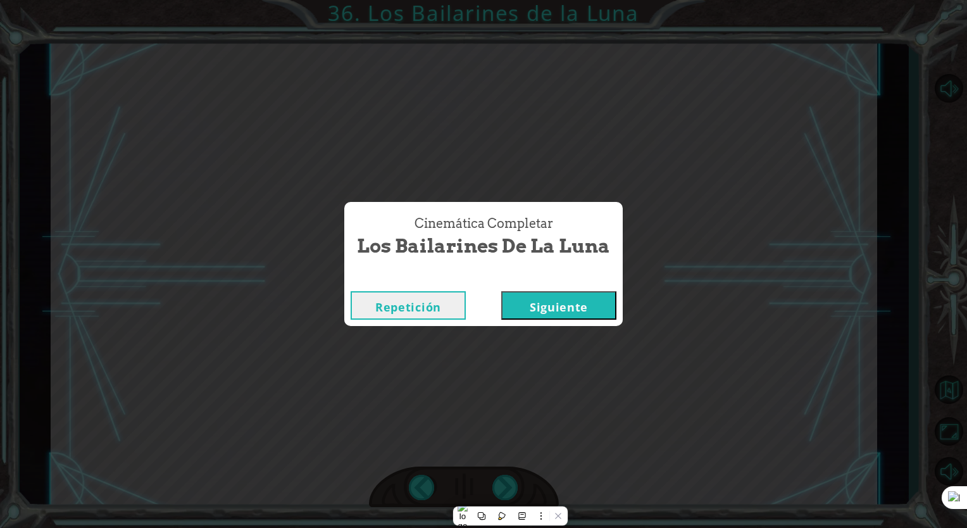
click at [418, 288] on div "Repetición Siguiente" at bounding box center [483, 305] width 278 height 41
click at [418, 296] on button "Repetición" at bounding box center [407, 305] width 115 height 28
